Goal: Transaction & Acquisition: Purchase product/service

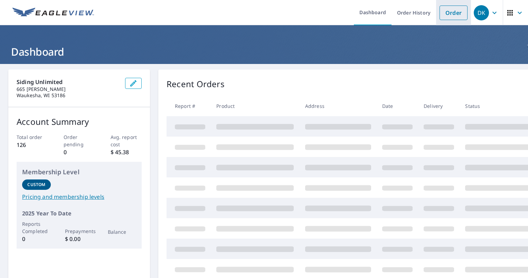
click at [448, 11] on link "Order" at bounding box center [454, 13] width 28 height 15
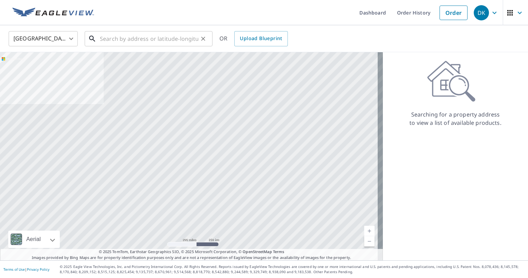
click at [128, 39] on input "text" at bounding box center [149, 38] width 98 height 19
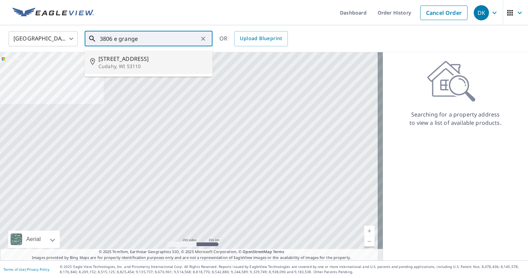
click at [136, 62] on span "[STREET_ADDRESS]" at bounding box center [152, 59] width 109 height 8
type input "[STREET_ADDRESS]"
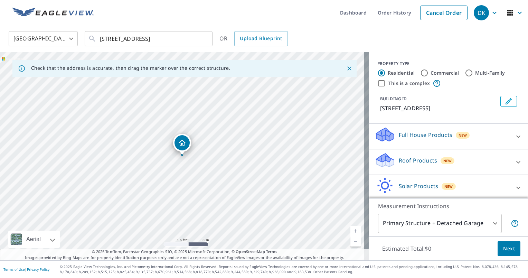
click at [418, 156] on p "Roof Products" at bounding box center [418, 160] width 38 height 8
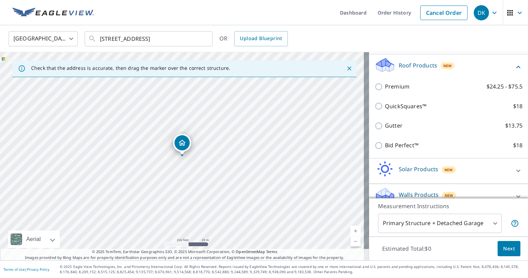
scroll to position [104, 0]
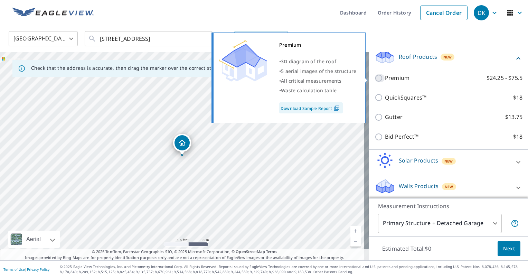
click at [376, 77] on input "Premium $24.25 - $75.5" at bounding box center [380, 78] width 10 height 8
checkbox input "true"
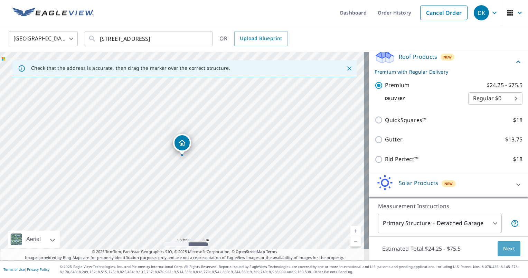
click at [505, 245] on span "Next" at bounding box center [509, 248] width 12 height 9
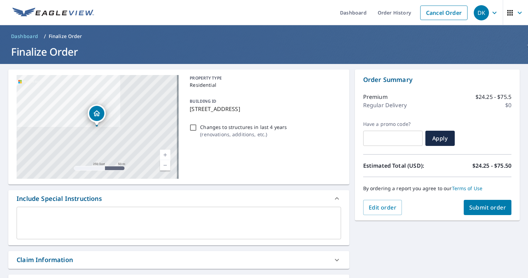
click at [491, 204] on span "Submit order" at bounding box center [487, 208] width 37 height 8
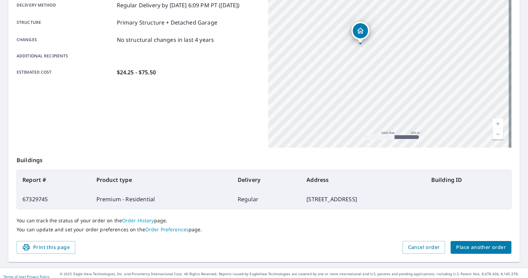
scroll to position [129, 0]
